Goal: Task Accomplishment & Management: Manage account settings

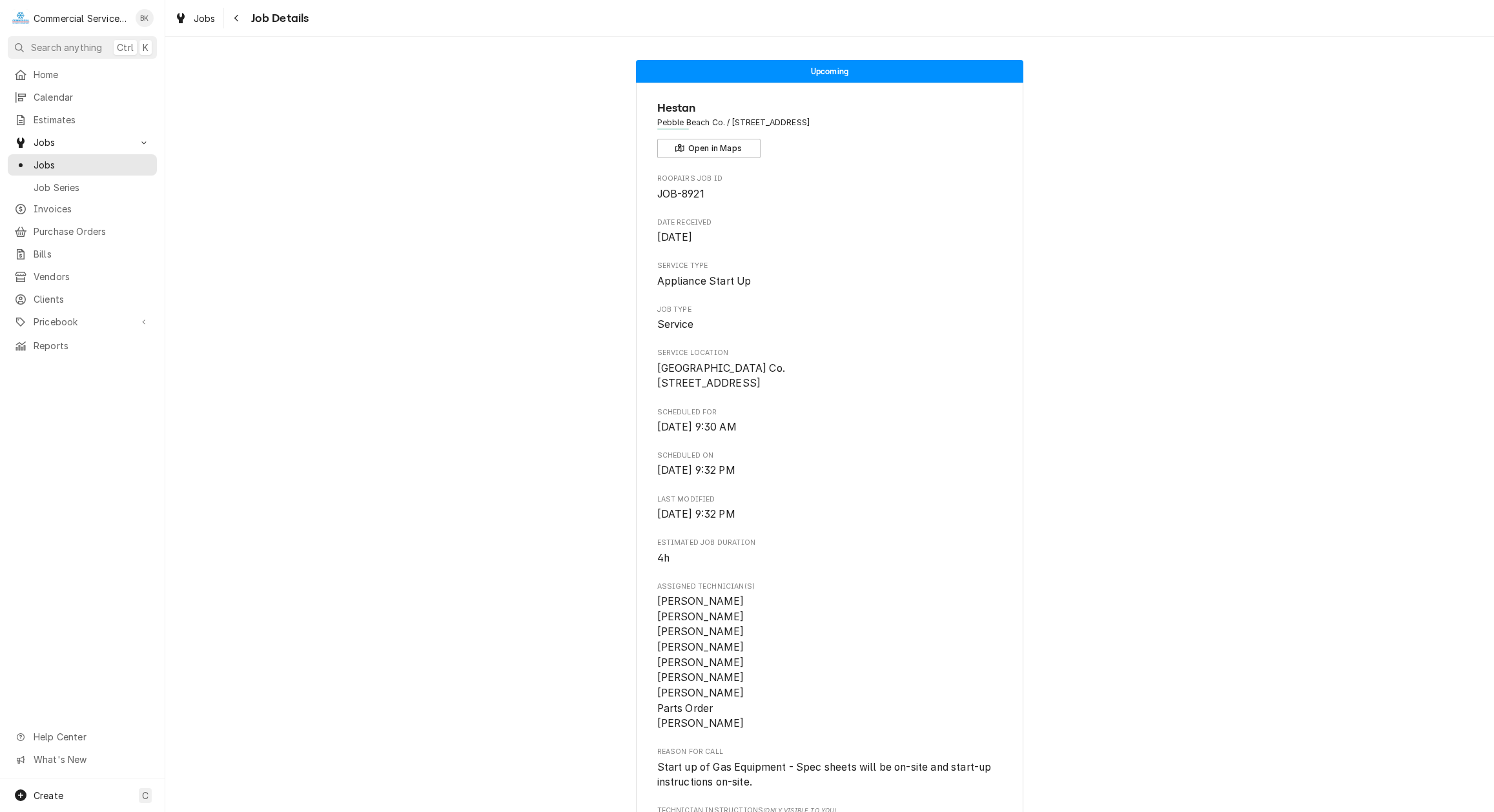
scroll to position [756, 0]
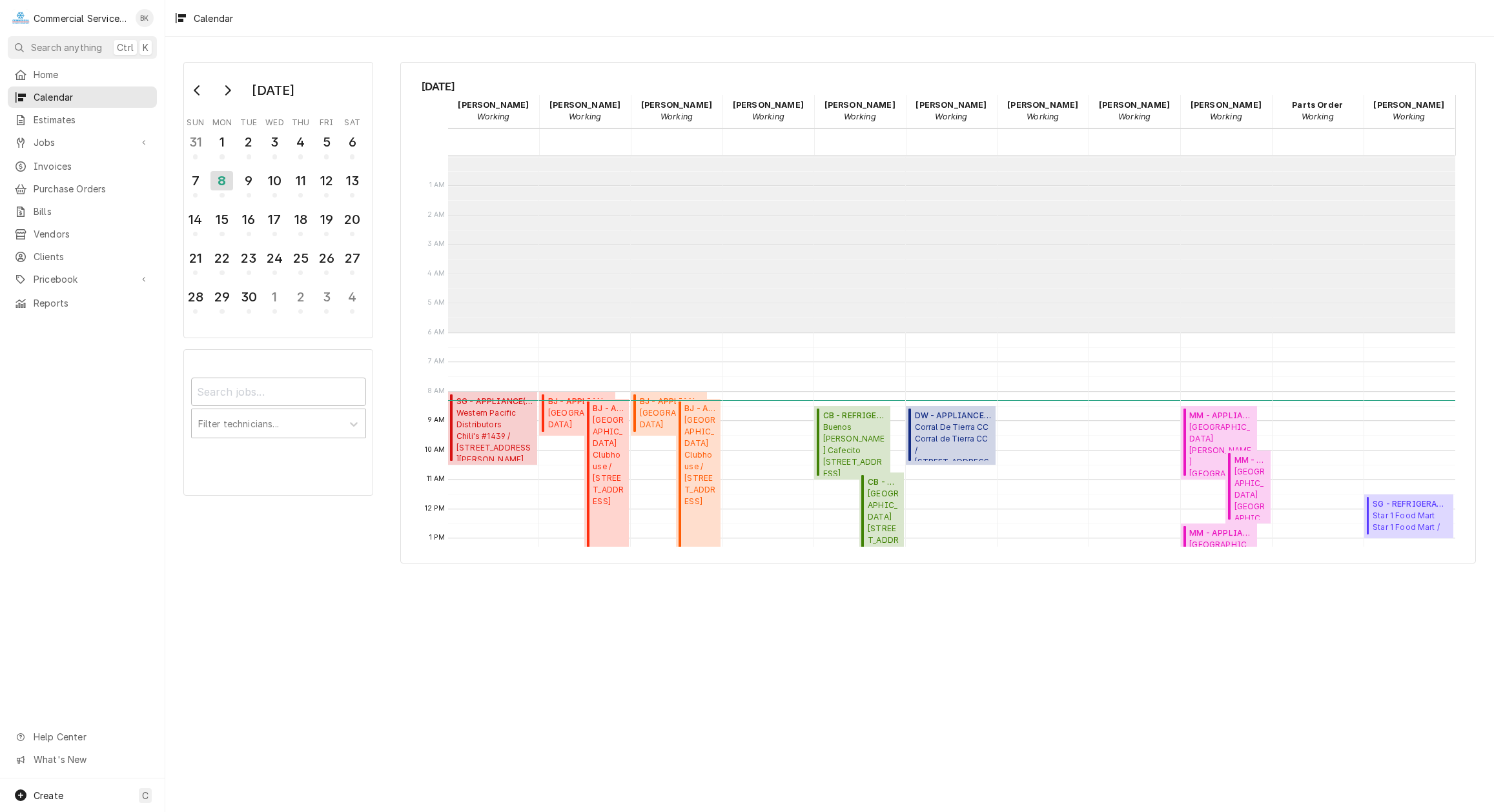
scroll to position [177, 0]
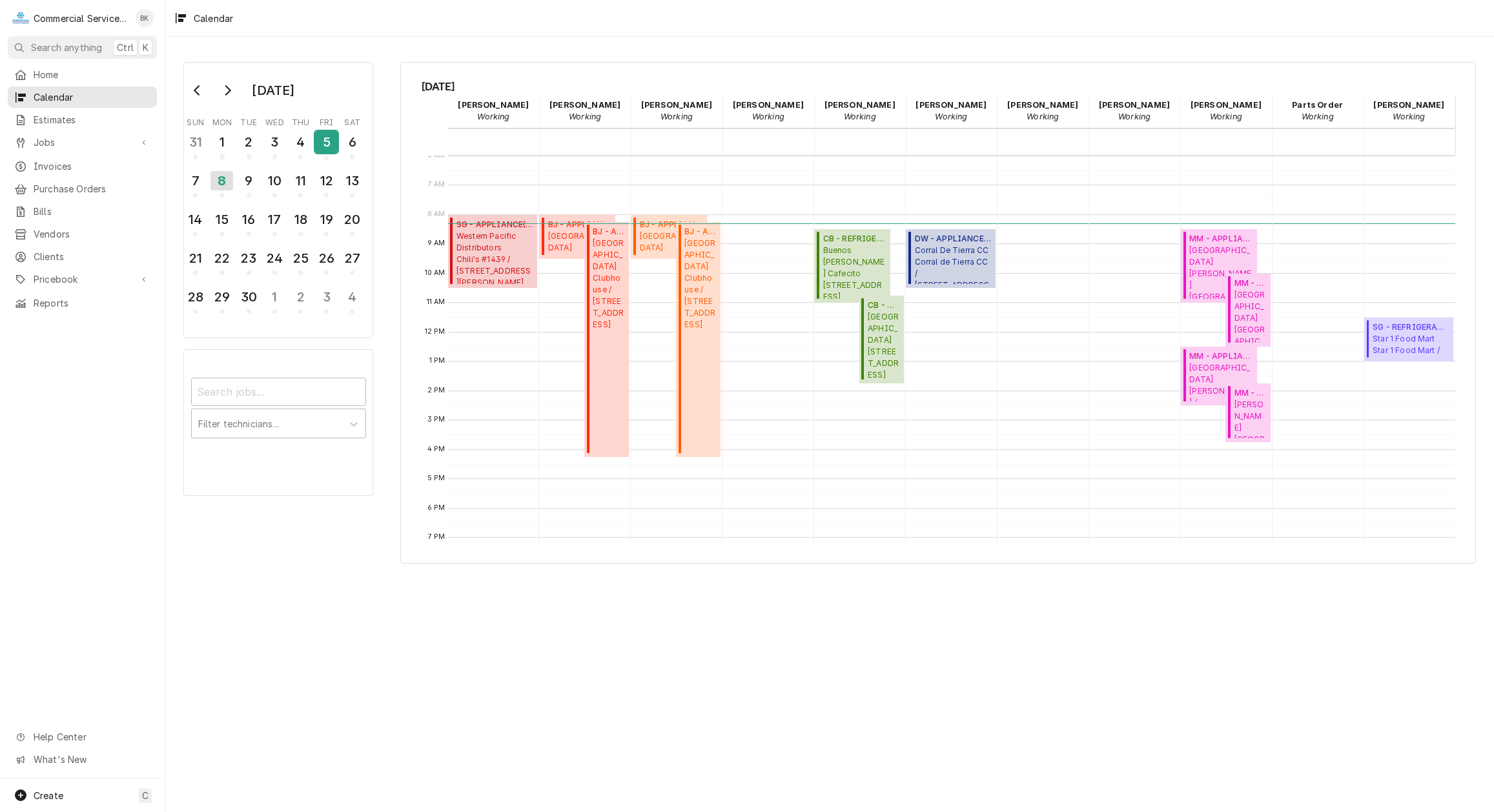
click at [324, 142] on div "5" at bounding box center [326, 142] width 23 height 22
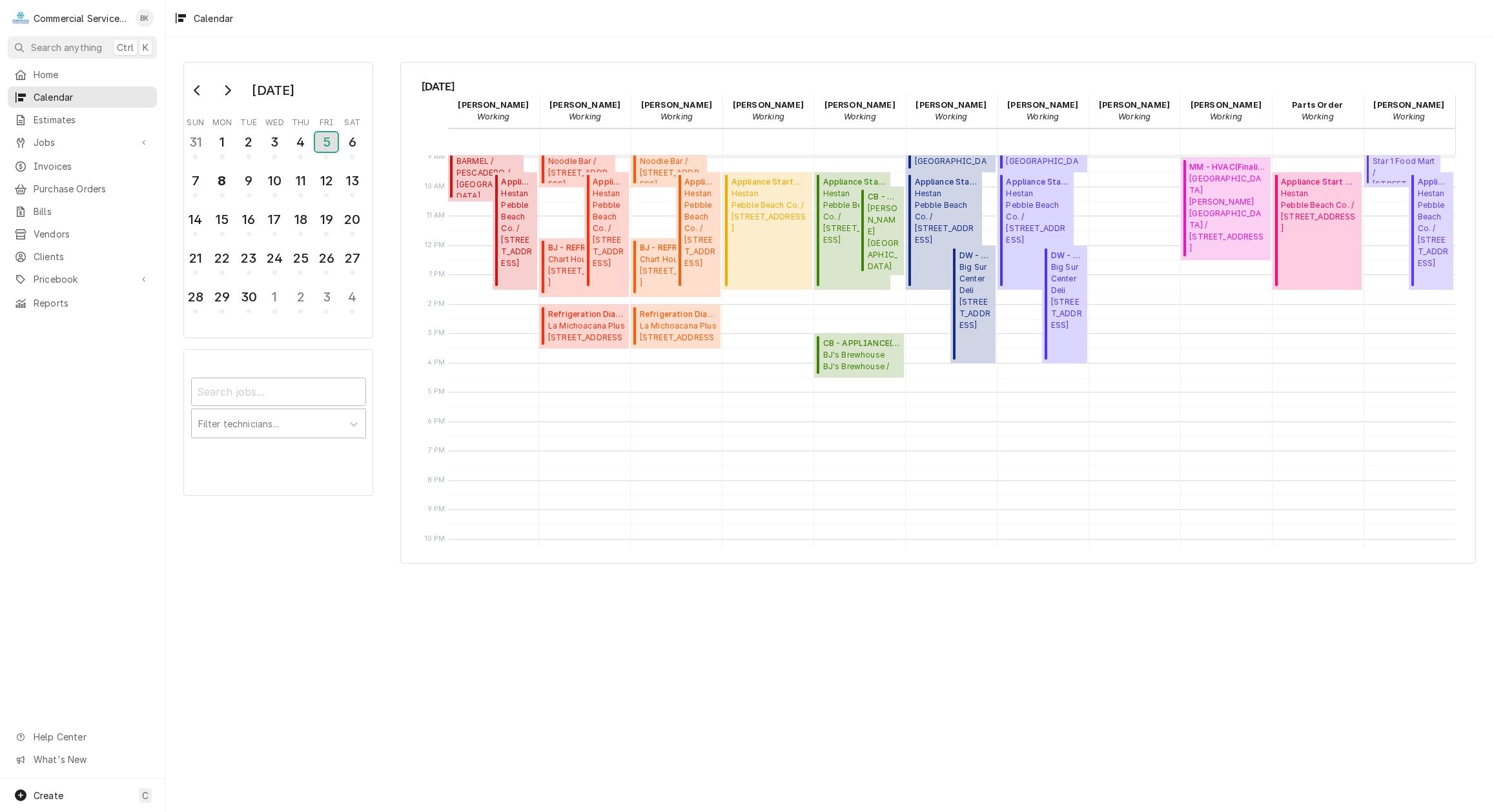
scroll to position [315, 0]
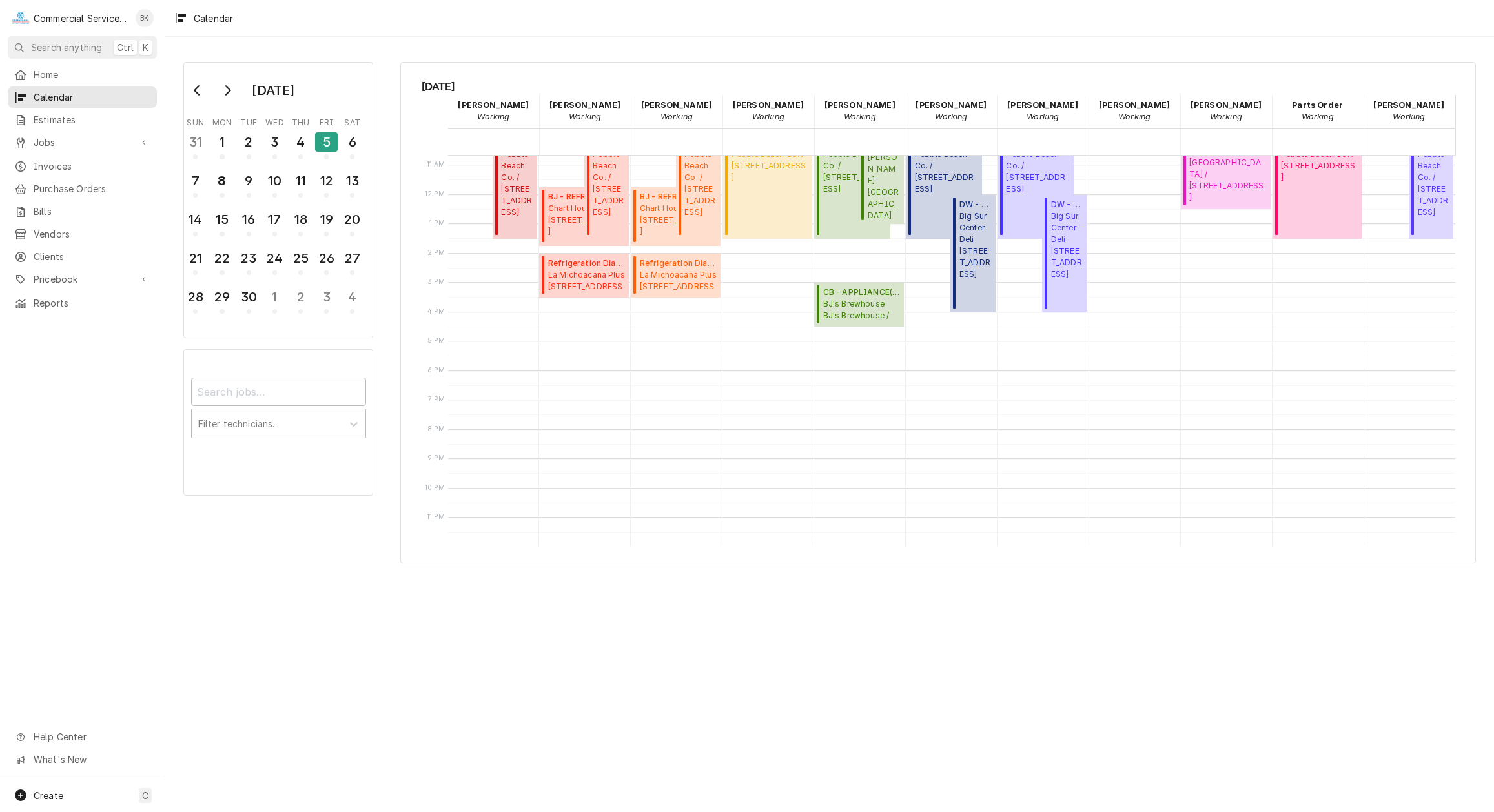
drag, startPoint x: 1096, startPoint y: 555, endPoint x: 740, endPoint y: 541, distance: 356.3
click at [736, 542] on div "[DATE] [PERSON_NAME] Working 05 Fri [PERSON_NAME] Key Working 05 Fri [PERSON_NA…" at bounding box center [938, 313] width 1076 height 501
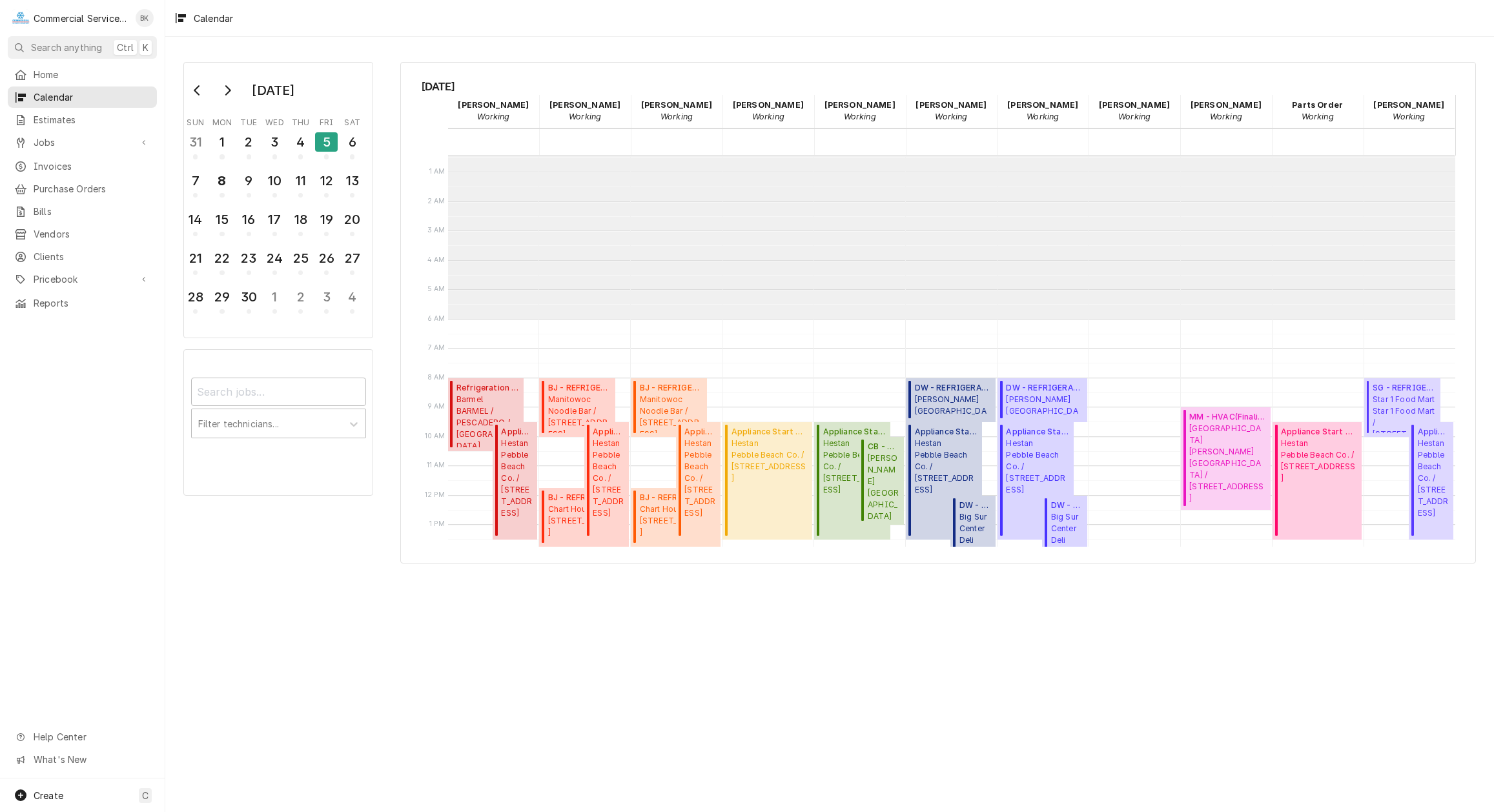
scroll to position [6, 0]
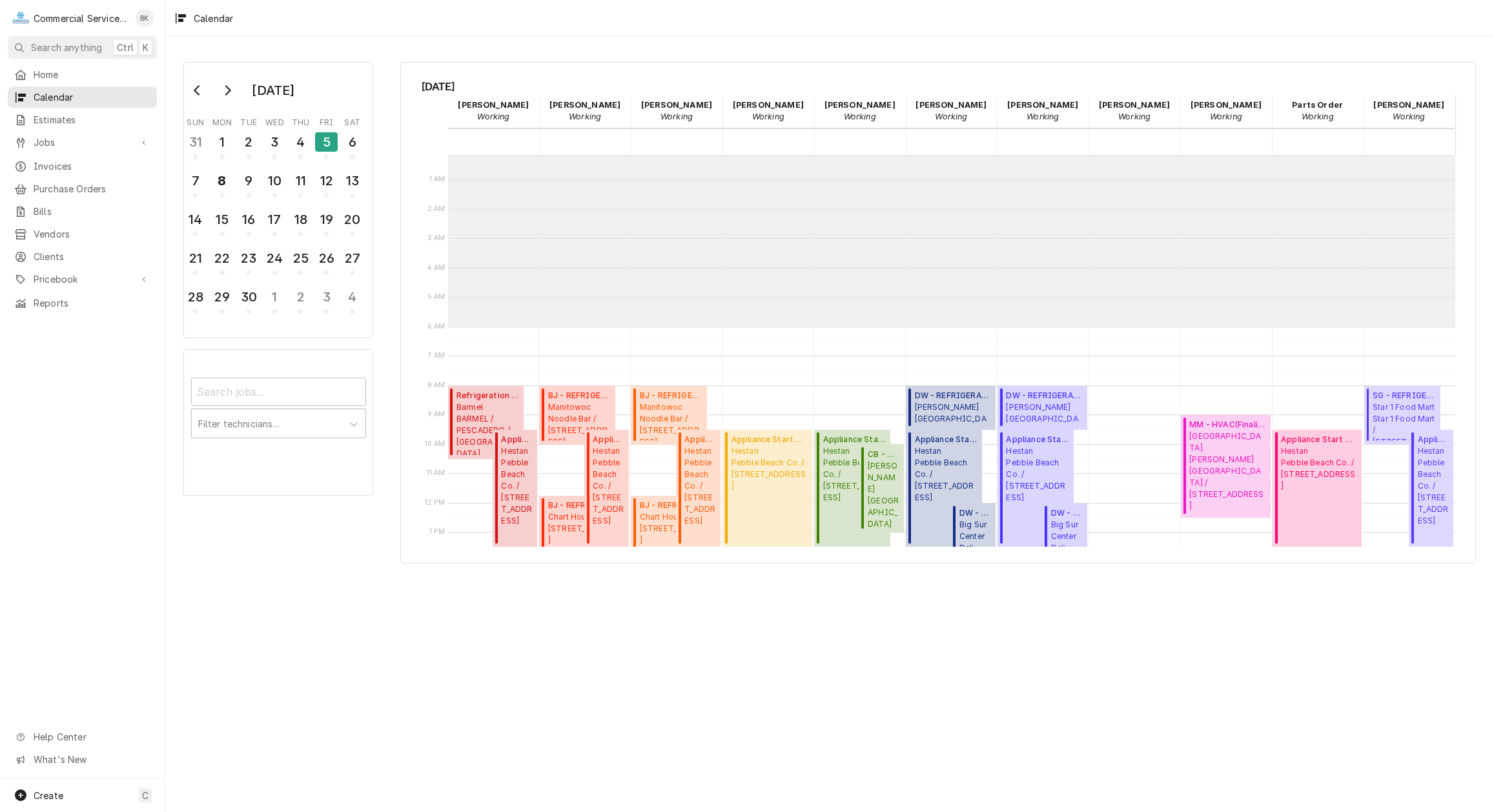
click at [1396, 413] on span "Star 1 Food Mart Star 1 Food Mart / [STREET_ADDRESS][PERSON_NAME]" at bounding box center [1405, 421] width 64 height 39
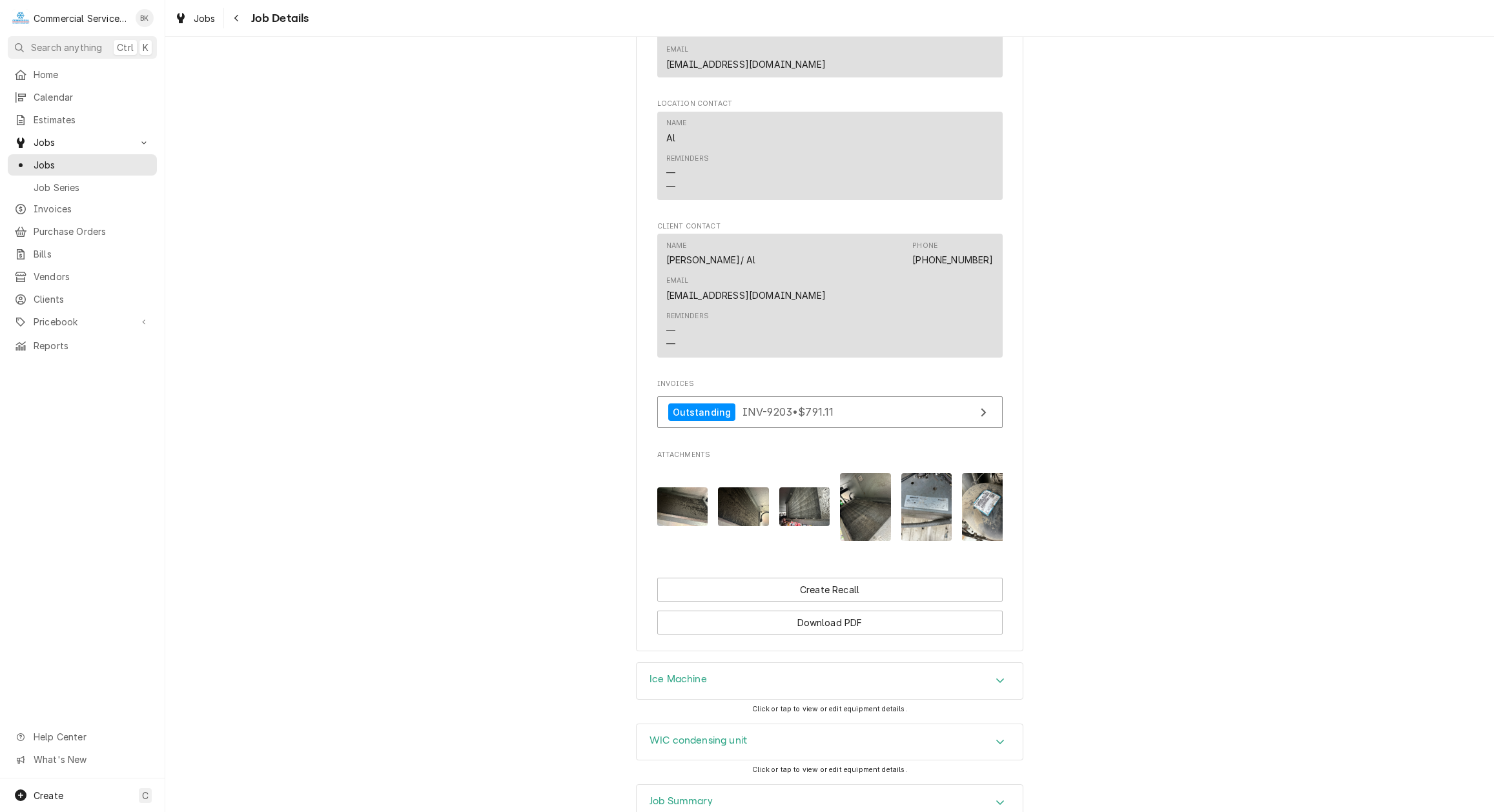
scroll to position [0, 203]
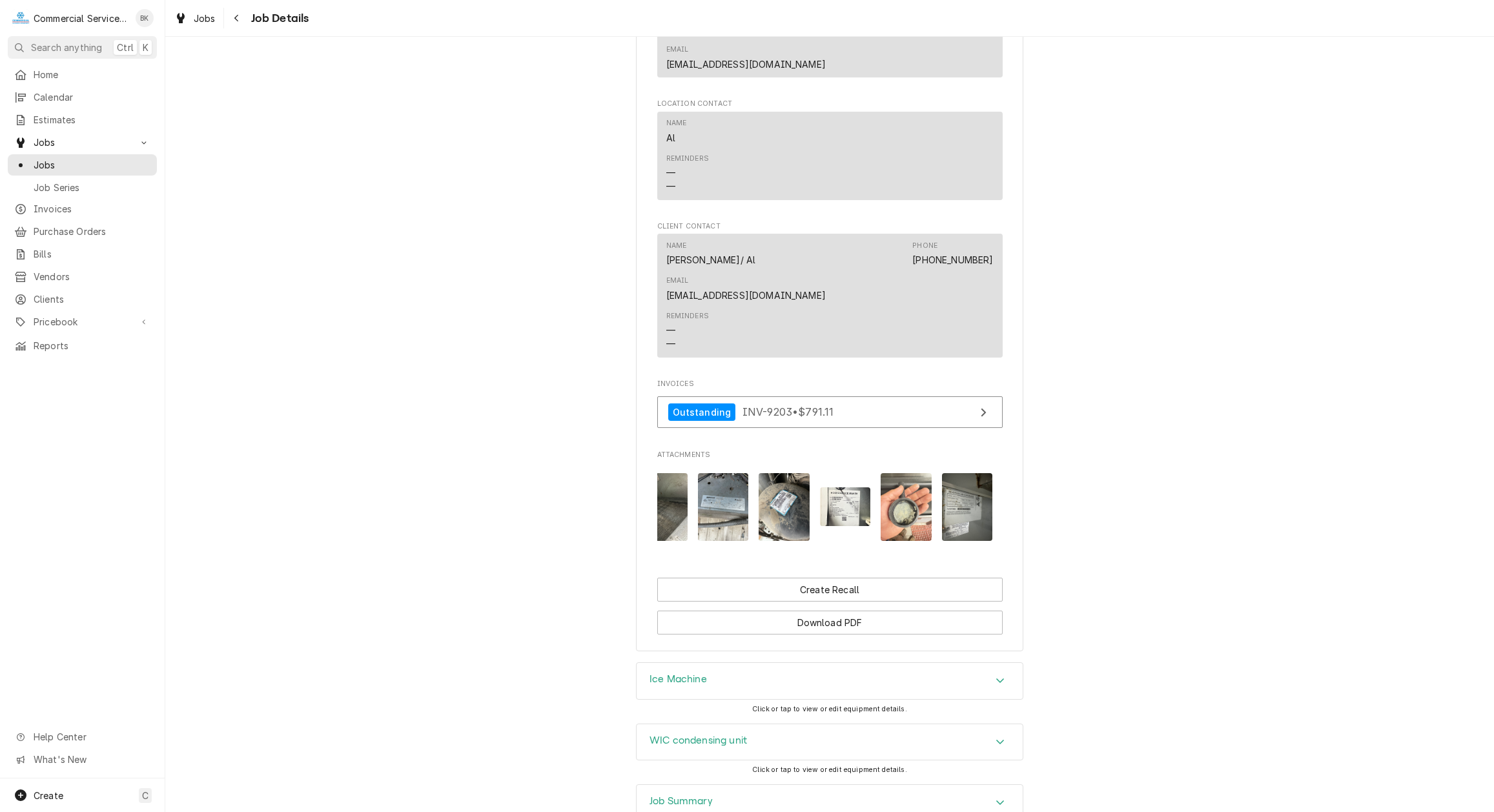
click at [783, 725] on div "WIC condensing unit" at bounding box center [830, 742] width 386 height 36
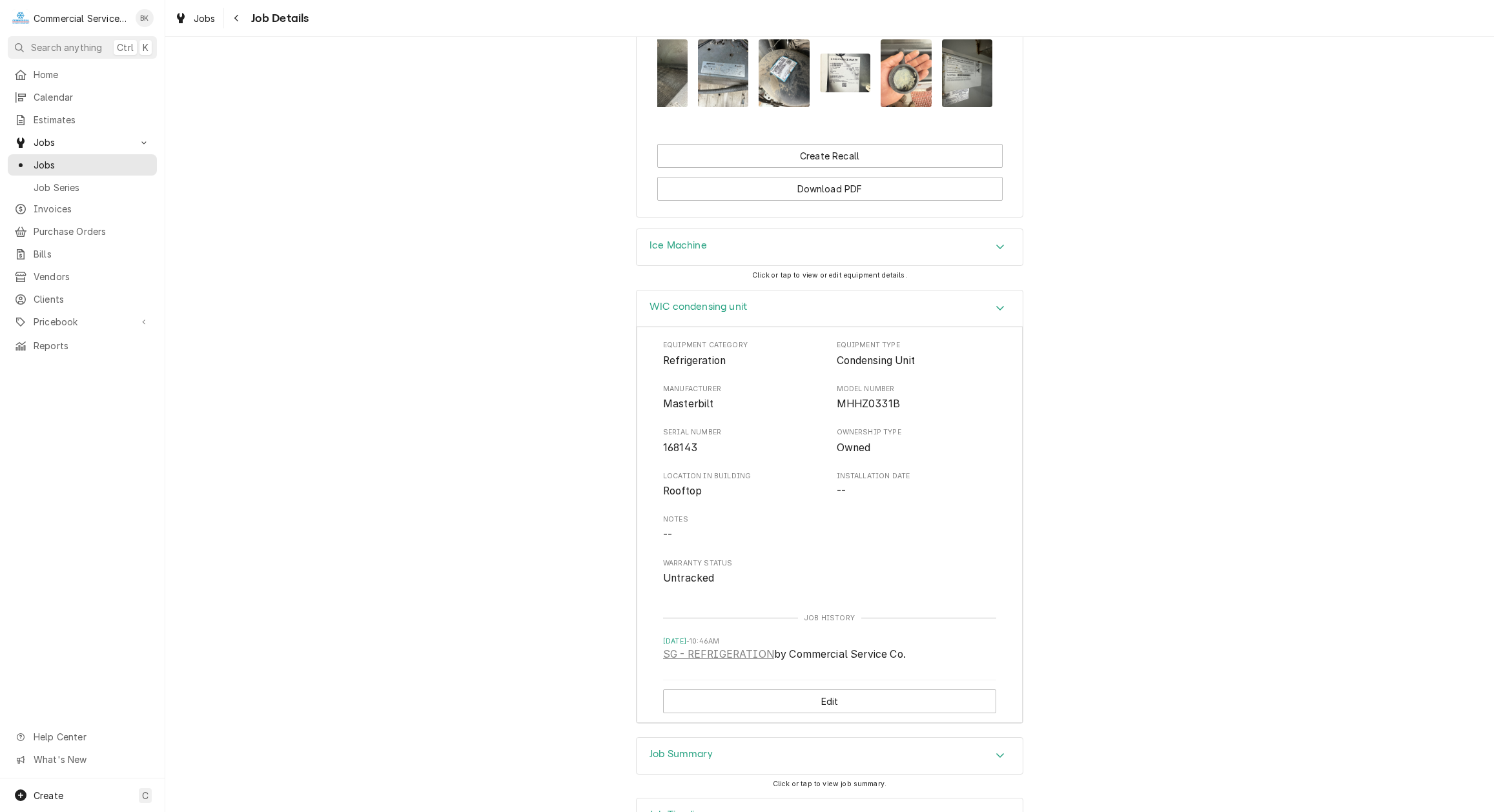
scroll to position [1374, 0]
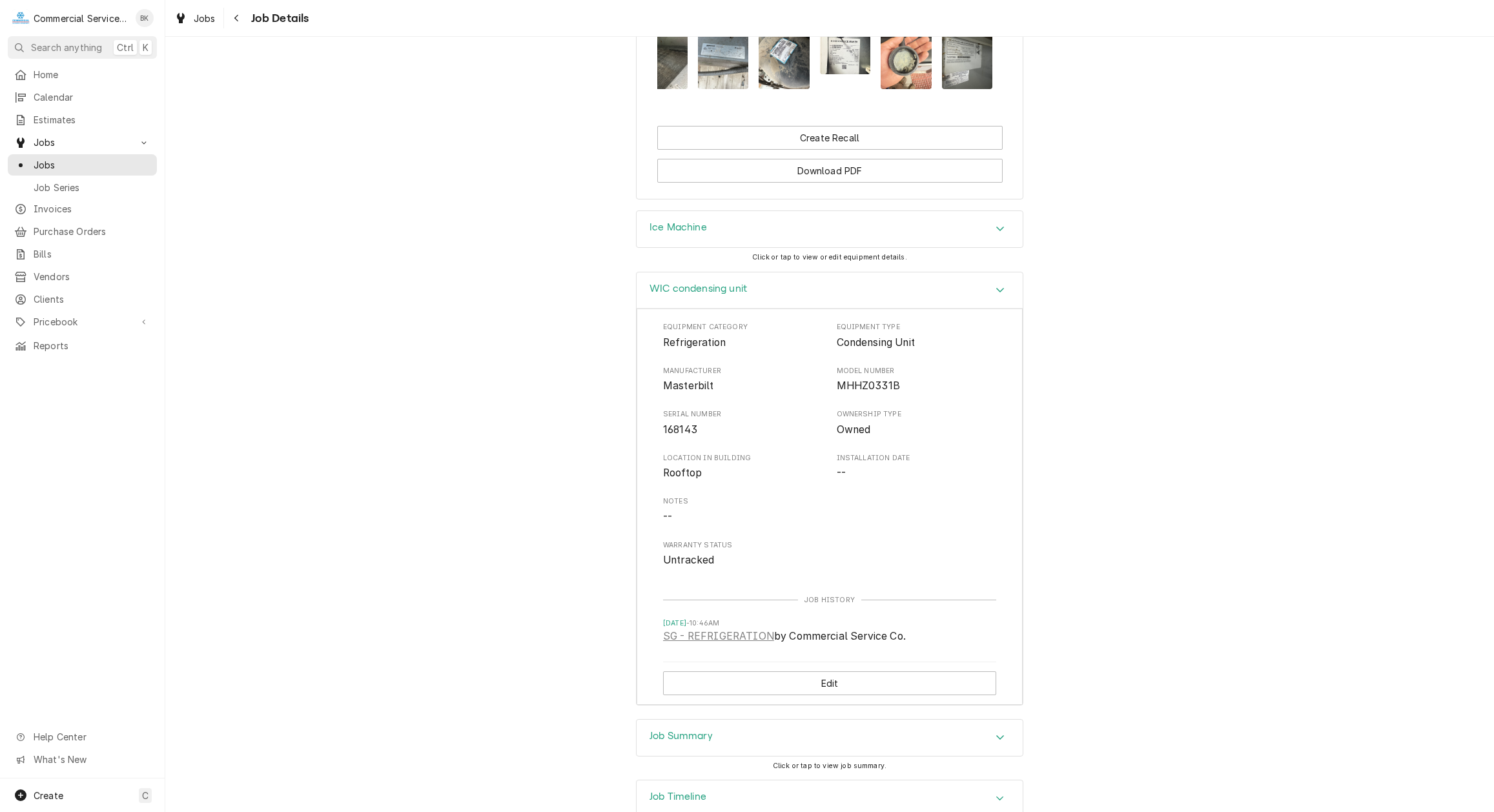
click at [761, 720] on div "Job Summary" at bounding box center [830, 737] width 386 height 36
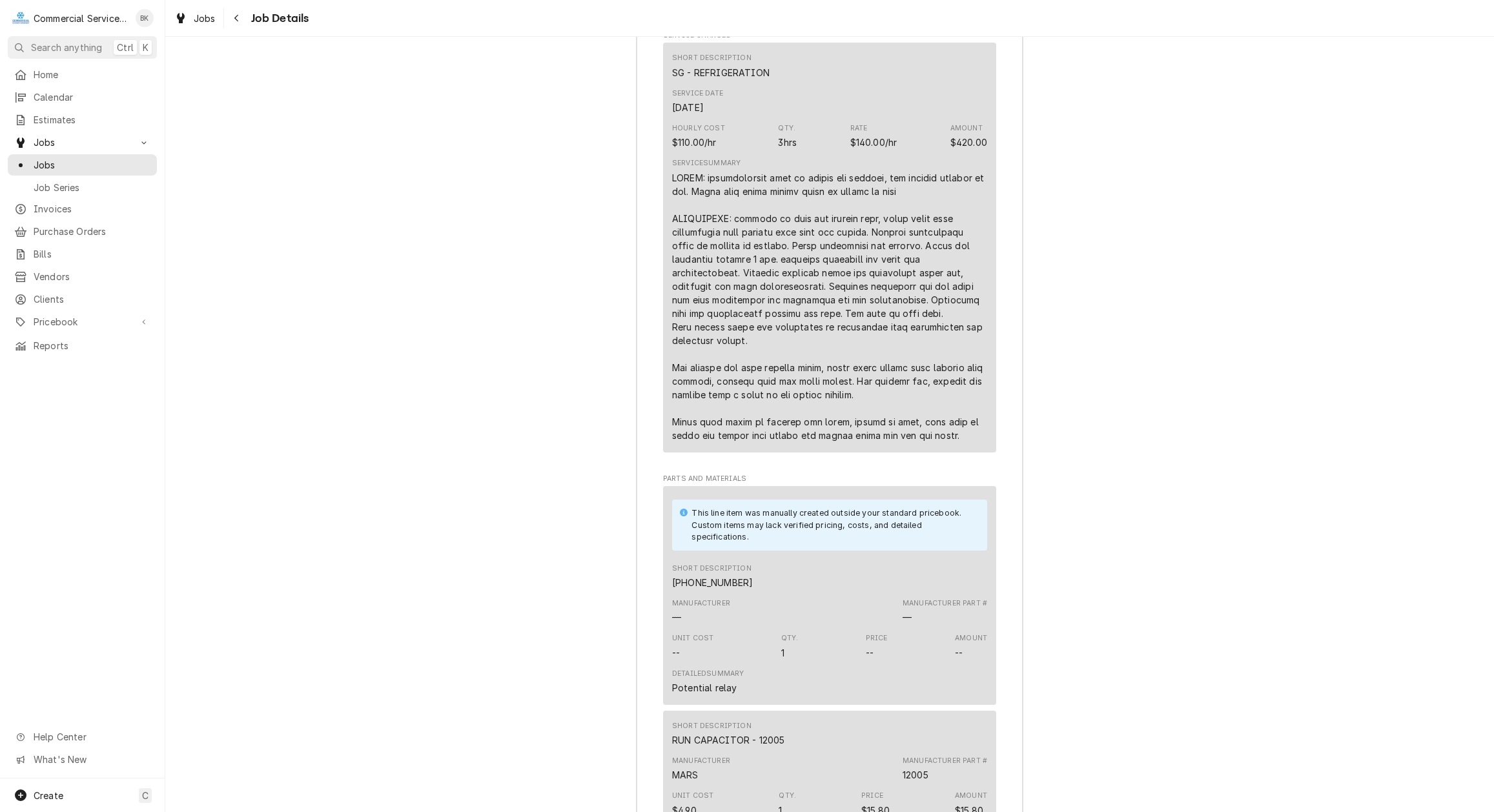
scroll to position [2296, 0]
